Goal: Task Accomplishment & Management: Manage account settings

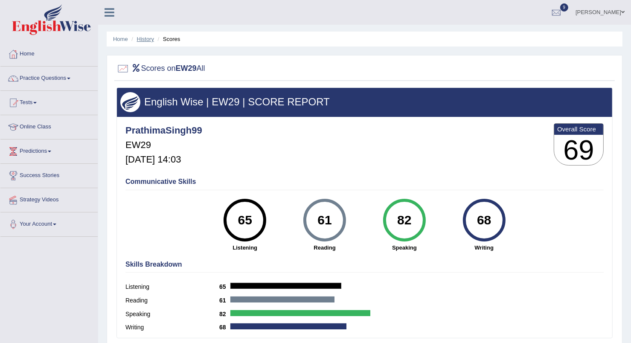
click at [141, 38] on link "History" at bounding box center [145, 39] width 17 height 6
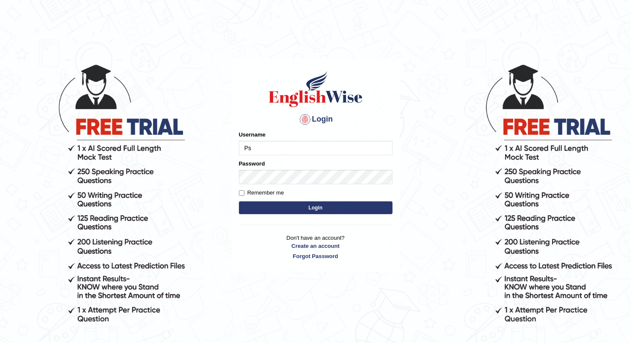
type input "P"
type input "r"
type input "PrathimaSingh99"
